Goal: Information Seeking & Learning: Learn about a topic

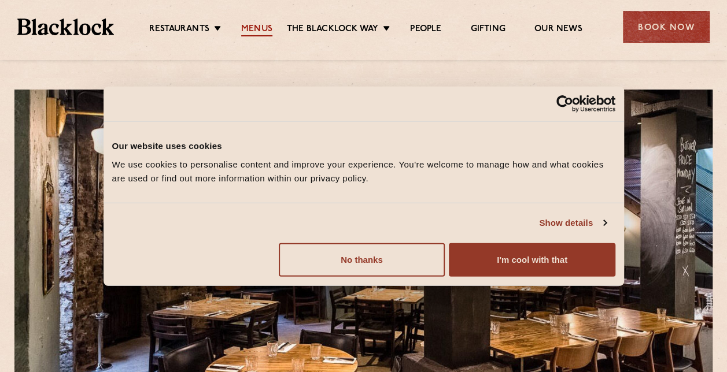
click at [260, 27] on link "Menus" at bounding box center [256, 30] width 31 height 13
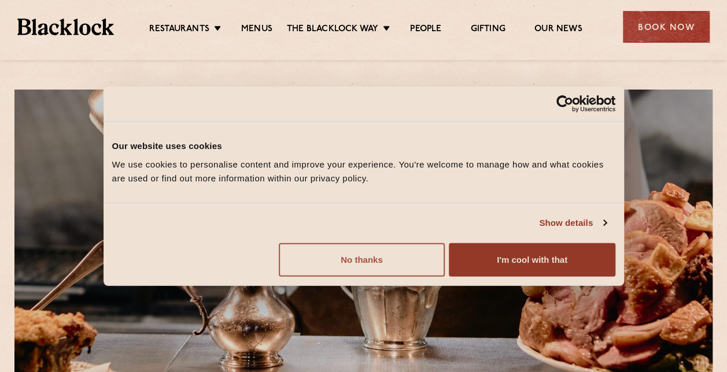
click at [360, 256] on button "No thanks" at bounding box center [362, 260] width 166 height 34
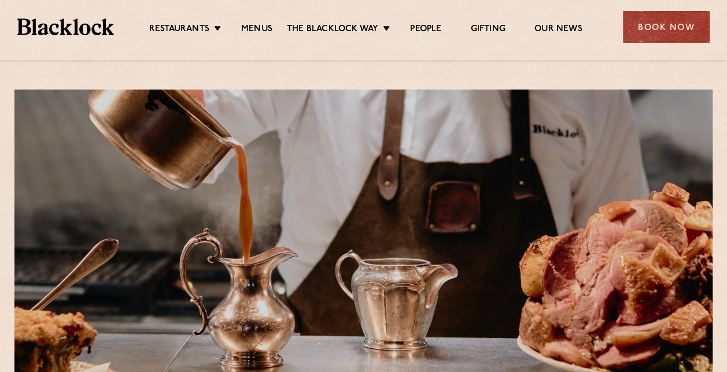
scroll to position [326, 0]
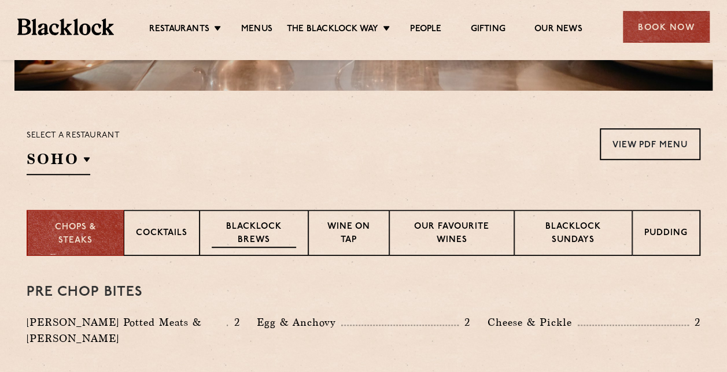
click at [261, 231] on p "Blacklock Brews" at bounding box center [254, 234] width 84 height 27
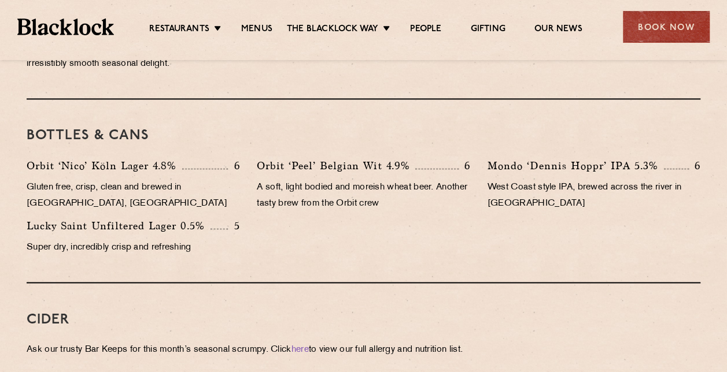
scroll to position [465, 0]
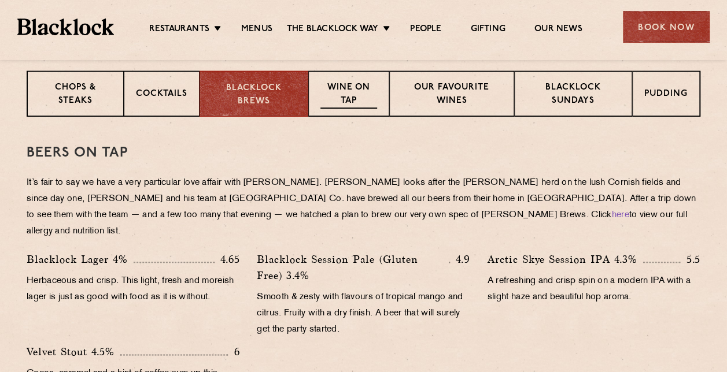
click at [360, 89] on p "Wine on Tap" at bounding box center [348, 95] width 57 height 27
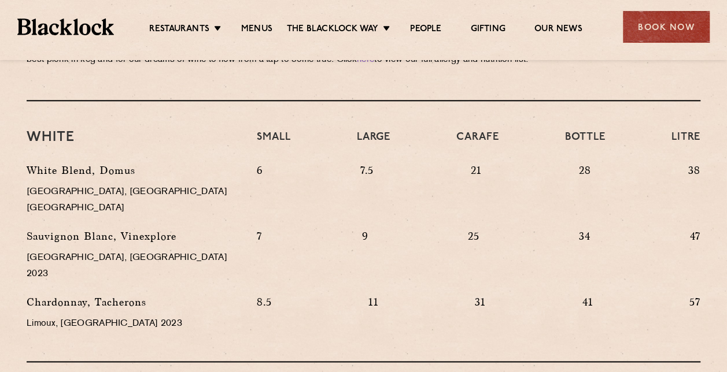
scroll to position [0, 0]
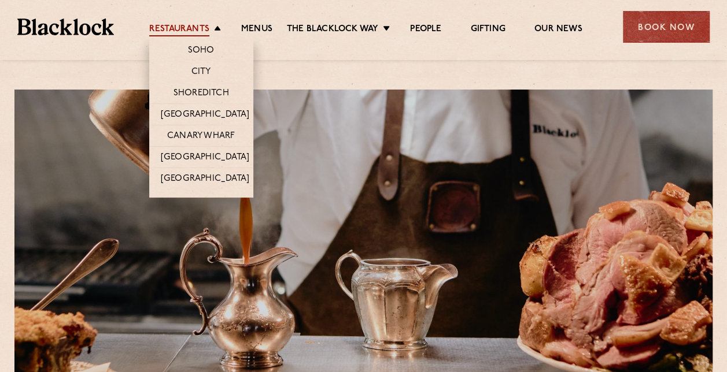
click at [206, 29] on link "Restaurants" at bounding box center [179, 30] width 60 height 13
